Goal: Complete application form

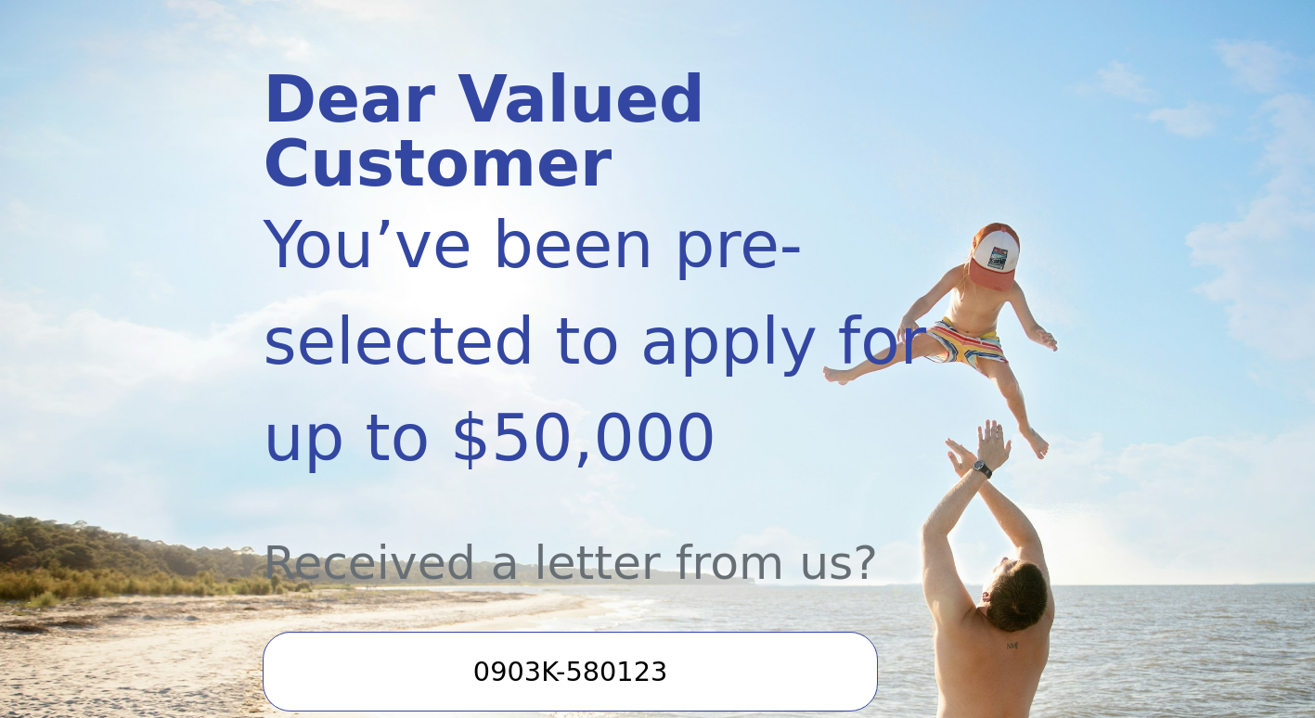
scroll to position [557, 0]
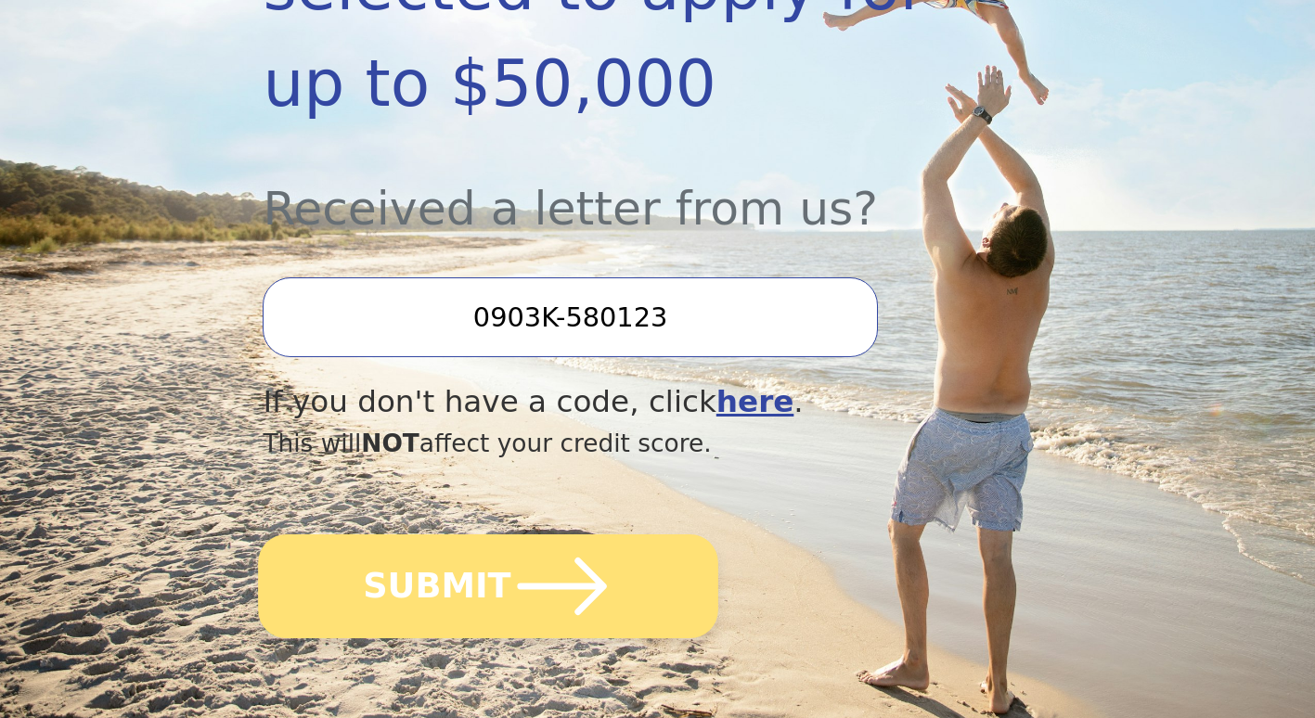
click at [494, 584] on button "SUBMIT" at bounding box center [489, 586] width 460 height 104
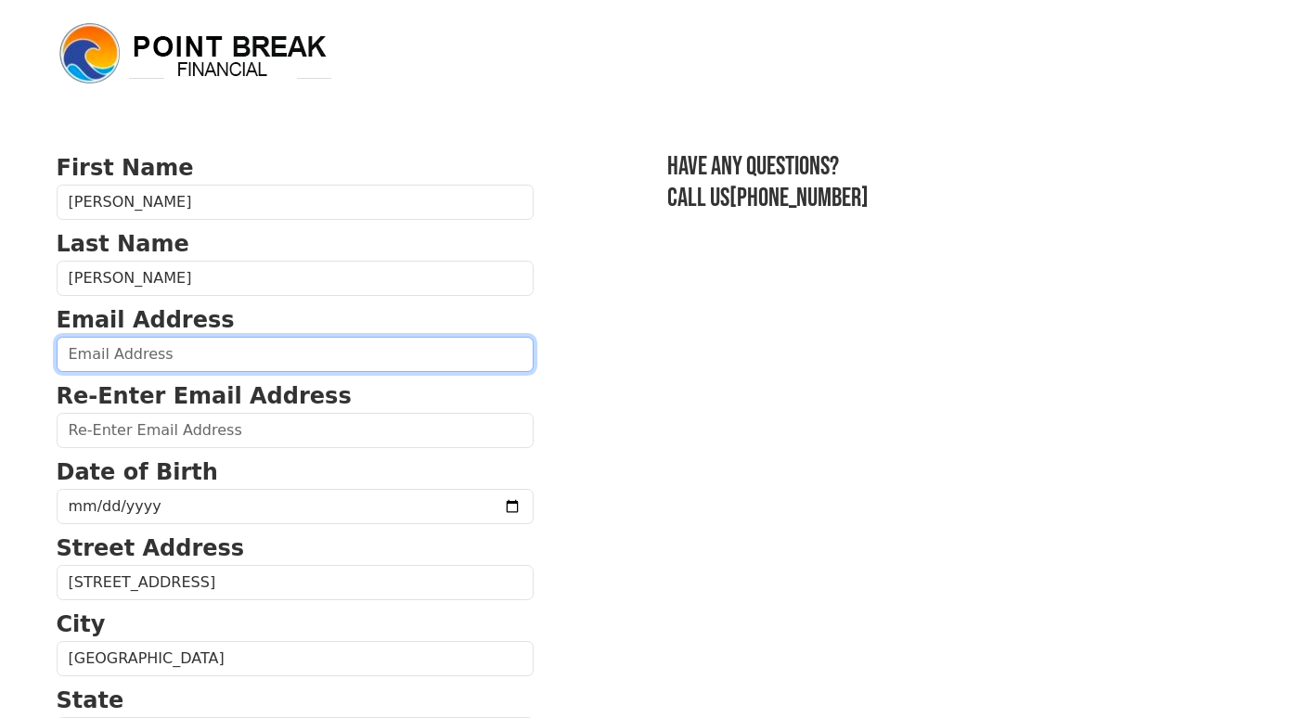
click at [141, 357] on input "email" at bounding box center [295, 354] width 477 height 35
type input "jacksongreta18@yahoo.com"
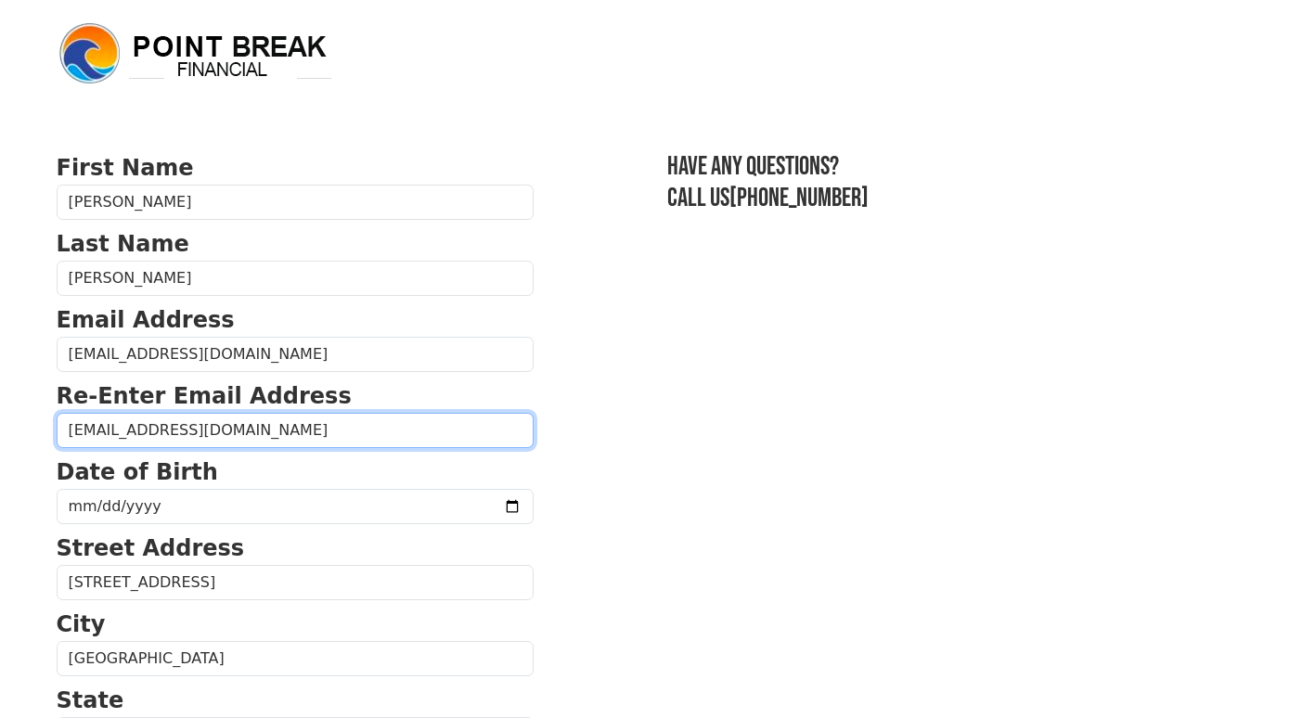
type input "jacksongreta18@yahoo.com"
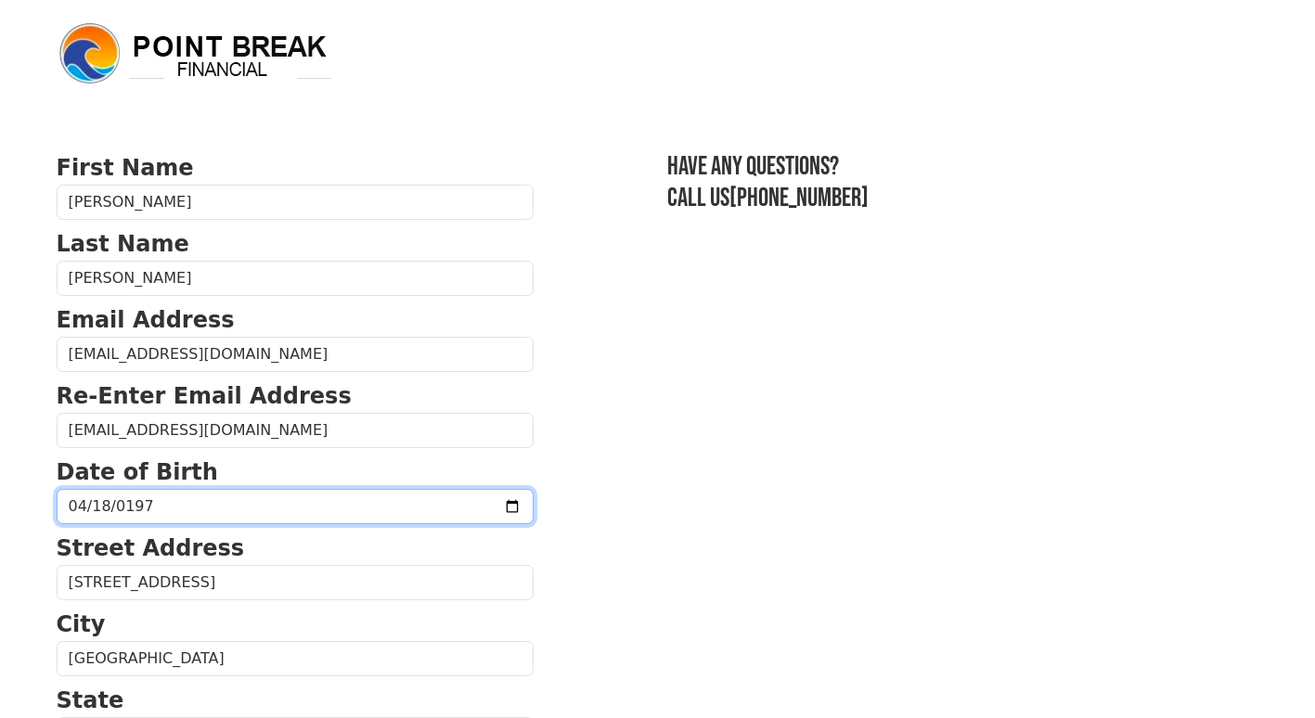
type input "1975-04-18"
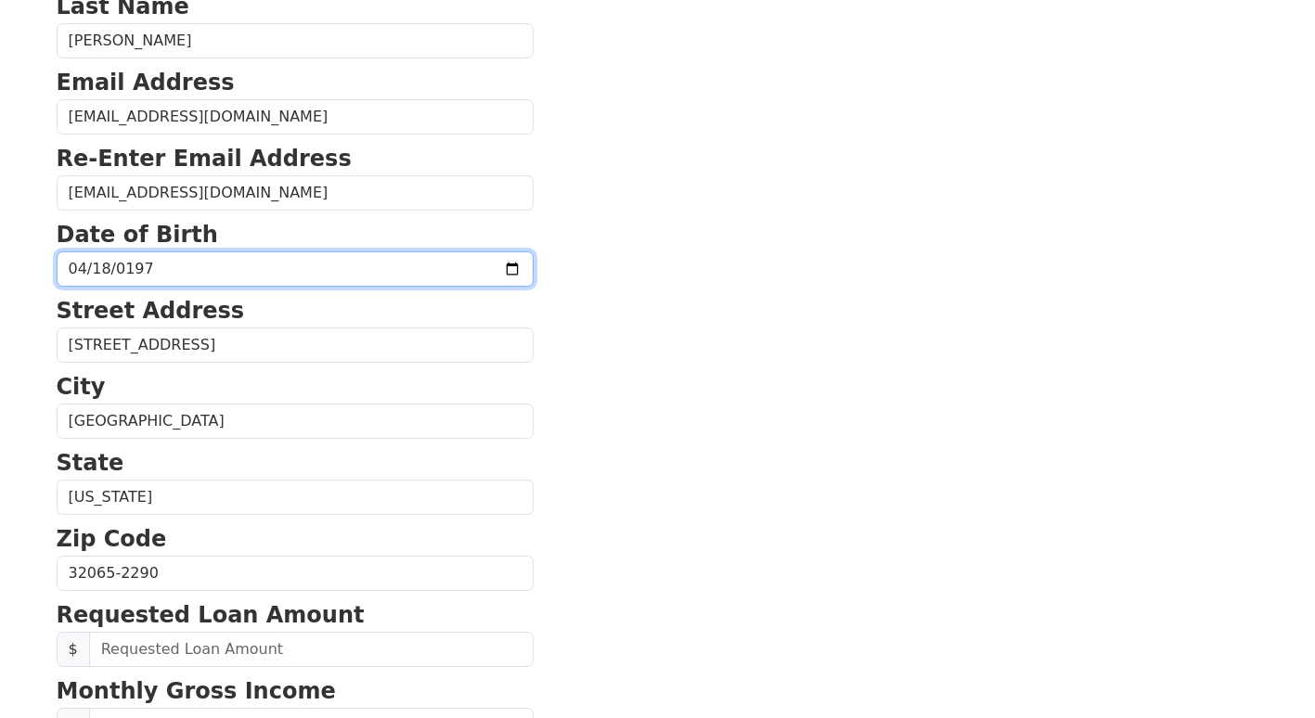
scroll to position [278, 0]
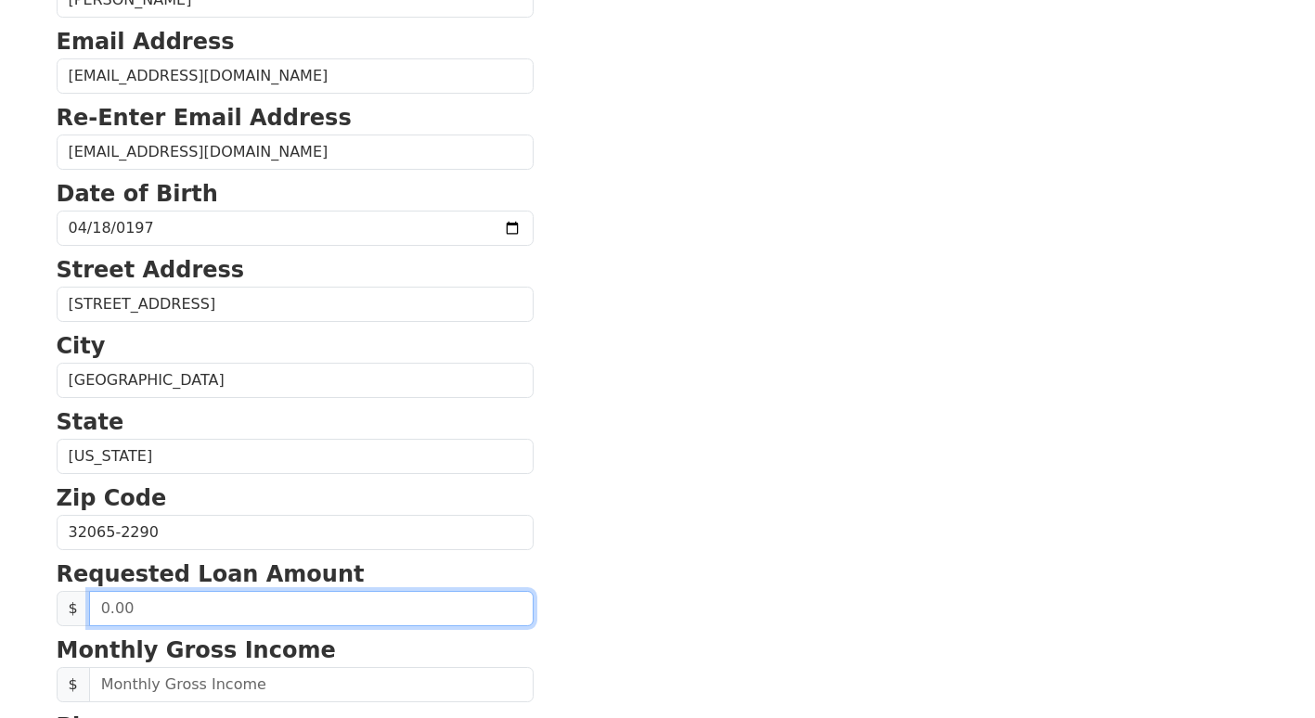
click at [149, 616] on input "text" at bounding box center [311, 608] width 444 height 35
drag, startPoint x: 148, startPoint y: 611, endPoint x: 97, endPoint y: 610, distance: 50.1
click at [97, 610] on input "text" at bounding box center [311, 608] width 444 height 35
type input "25,000.00"
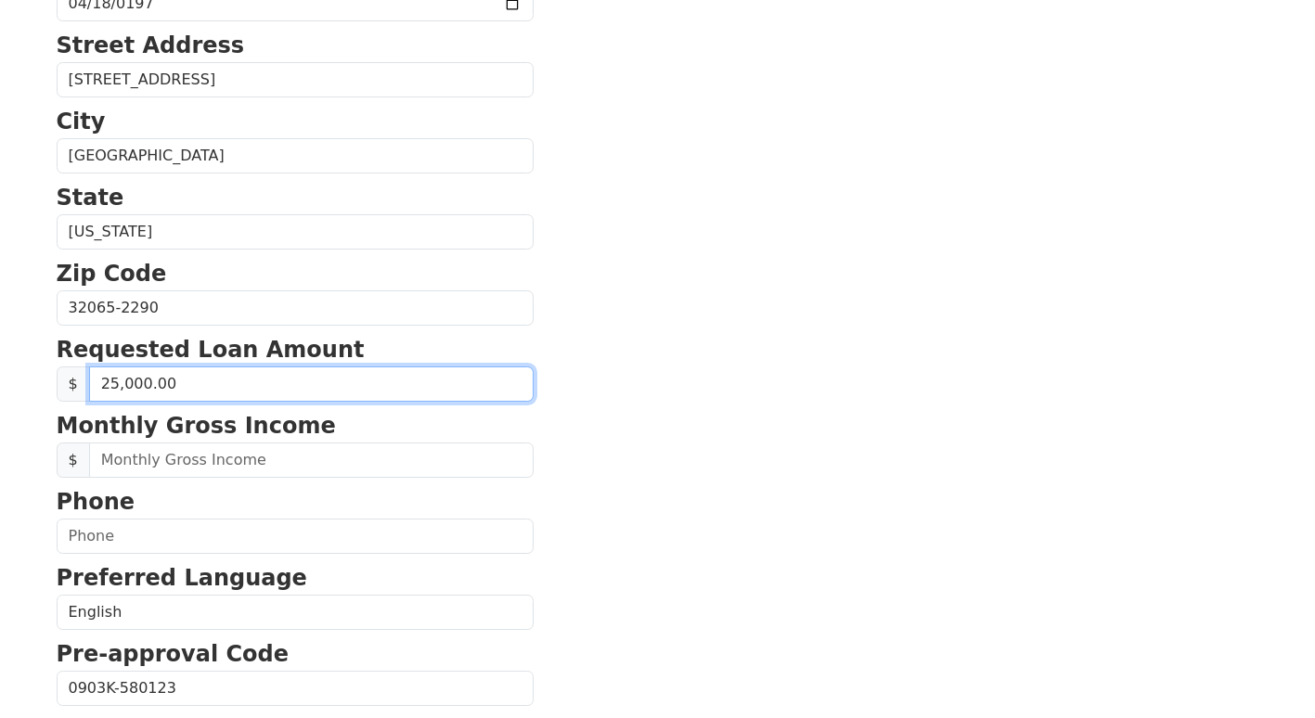
scroll to position [557, 0]
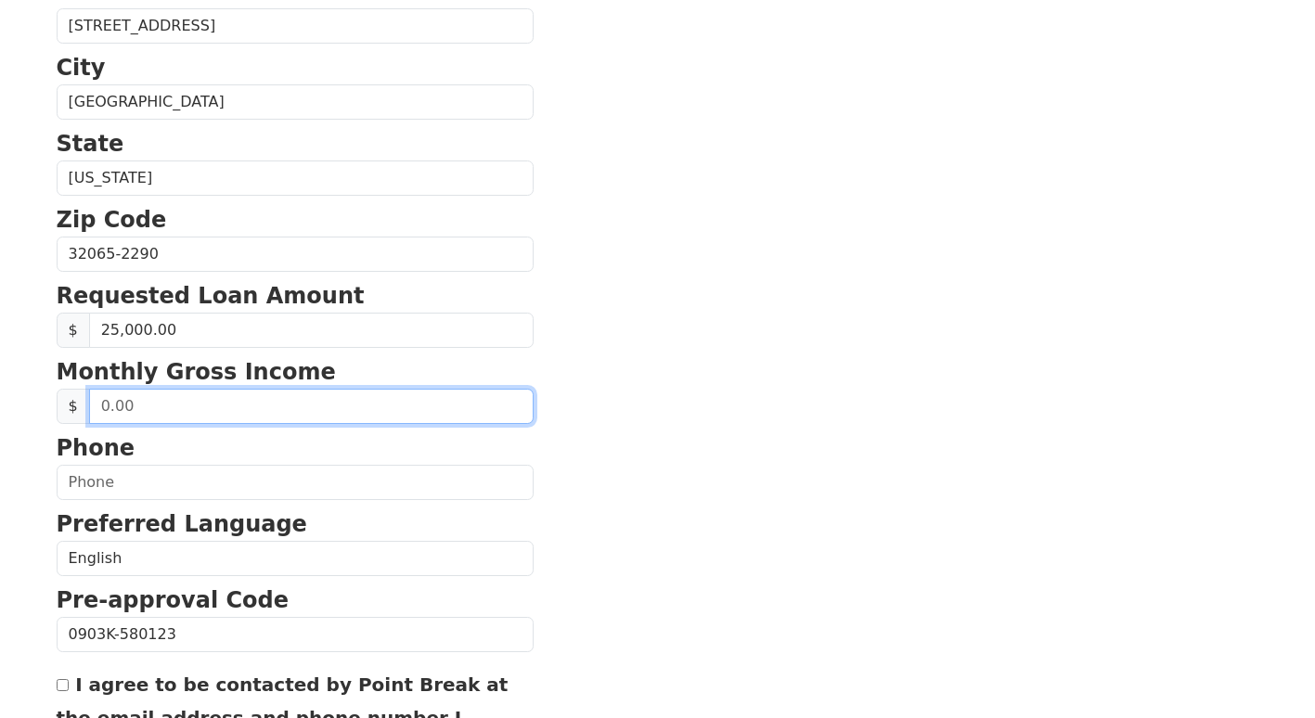
click at [187, 406] on input "text" at bounding box center [311, 406] width 444 height 35
drag, startPoint x: 183, startPoint y: 406, endPoint x: 82, endPoint y: 410, distance: 101.2
click at [82, 410] on div "$" at bounding box center [295, 406] width 477 height 35
click at [150, 409] on input "text" at bounding box center [311, 406] width 444 height 35
type input "7,832.00"
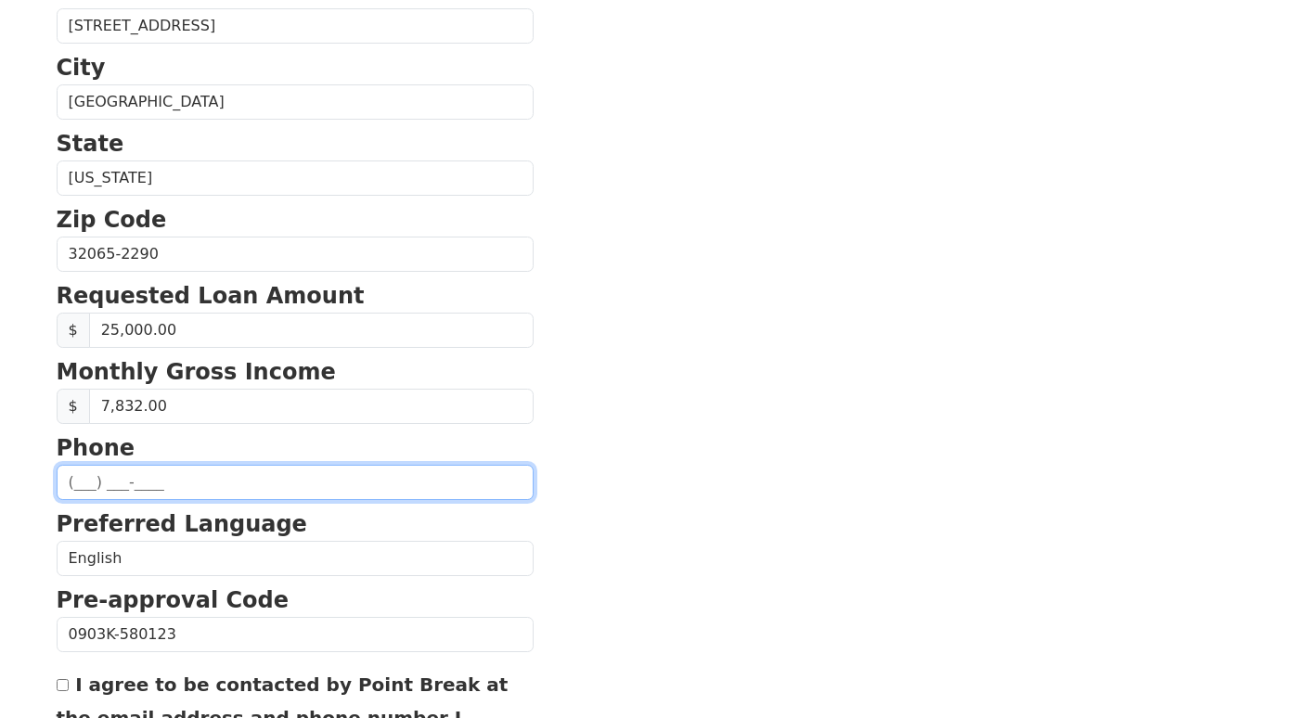
click at [180, 472] on input "text" at bounding box center [295, 482] width 477 height 35
type input "(904) 526-9554"
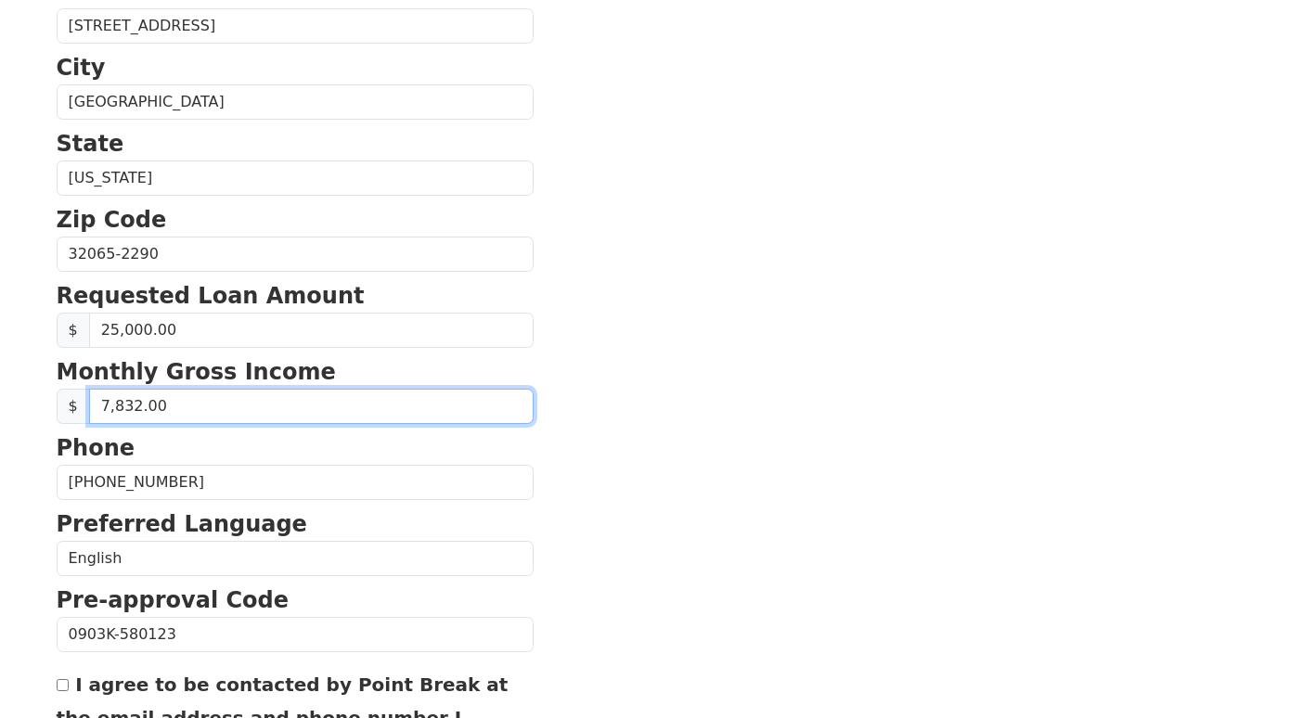
drag, startPoint x: 167, startPoint y: 408, endPoint x: 101, endPoint y: 413, distance: 66.0
click at [101, 413] on input "7,832.00" at bounding box center [311, 406] width 444 height 35
type input "10,000.00"
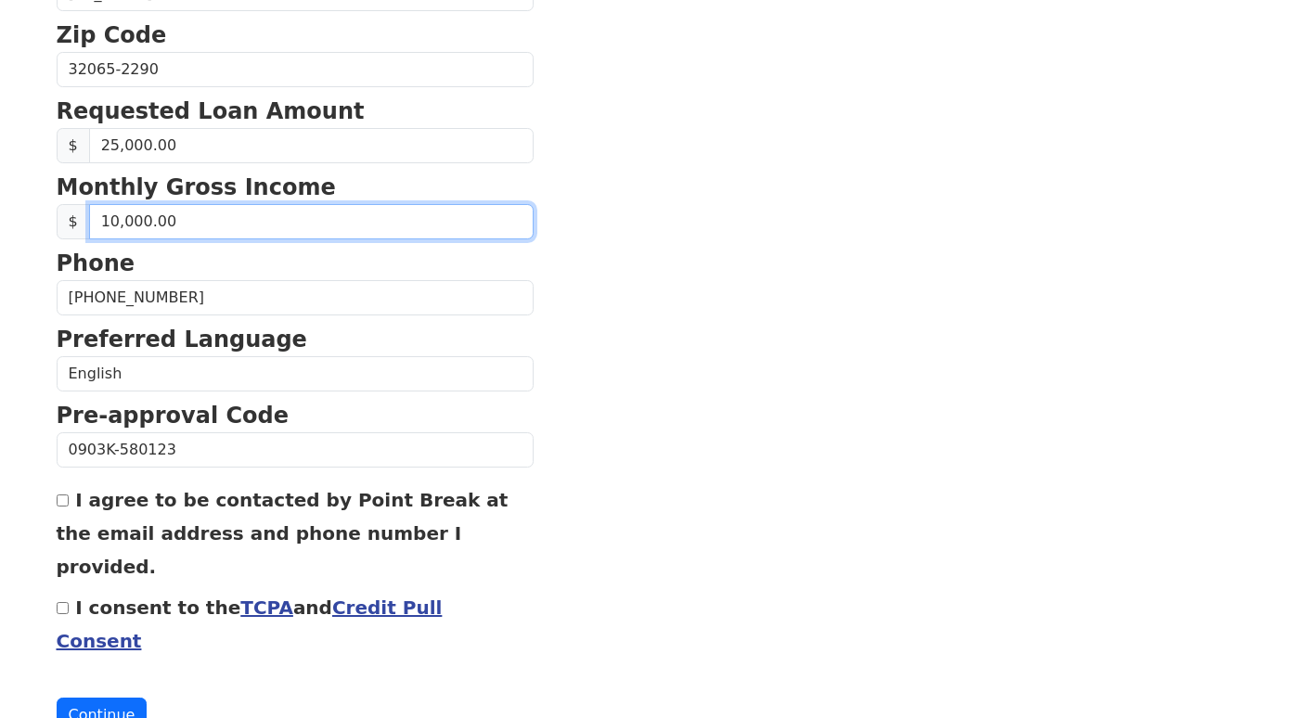
scroll to position [742, 0]
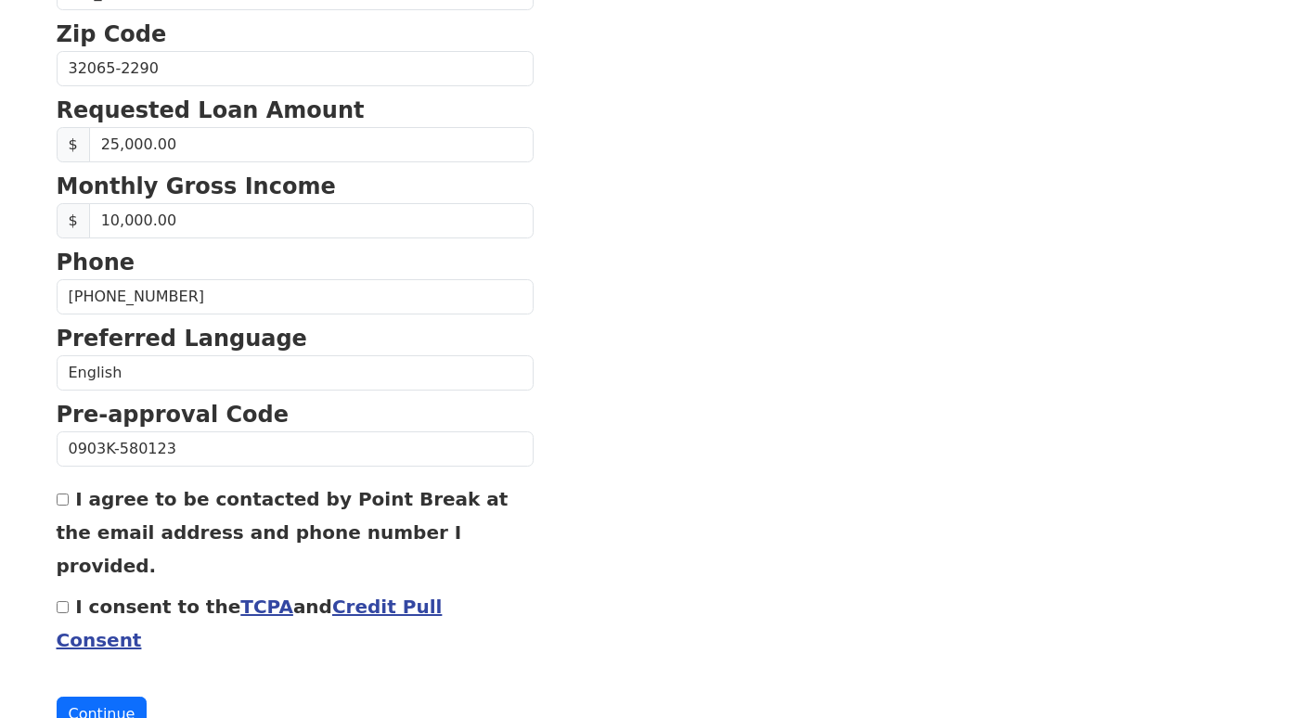
click at [68, 497] on input "I agree to be contacted by Point Break at the email address and phone number I …" at bounding box center [63, 500] width 12 height 12
checkbox input "true"
click at [67, 601] on input "I consent to the TCPA and Credit Pull Consent" at bounding box center [63, 607] width 12 height 12
checkbox input "true"
click at [111, 697] on button "Continue" at bounding box center [102, 714] width 91 height 35
